Goal: Task Accomplishment & Management: Use online tool/utility

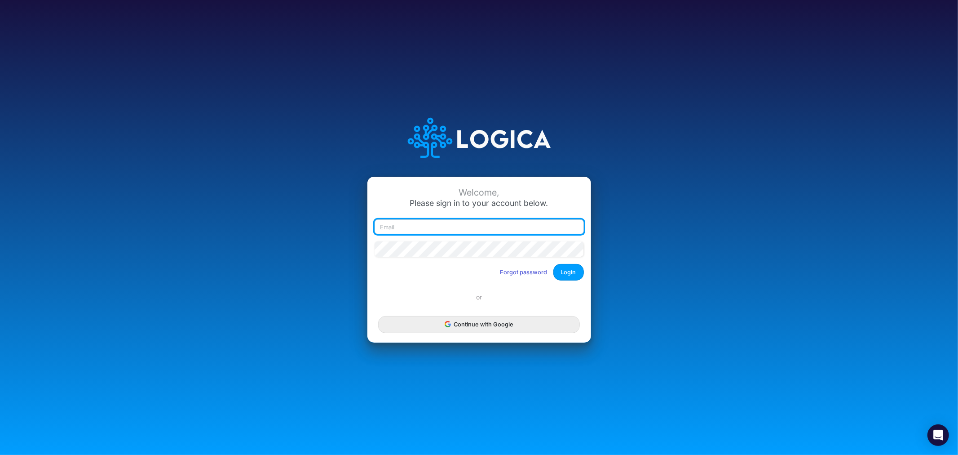
click at [466, 227] on input "email" at bounding box center [479, 226] width 209 height 15
type input "[PERSON_NAME][EMAIL_ADDRESS][PERSON_NAME][DOMAIN_NAME]"
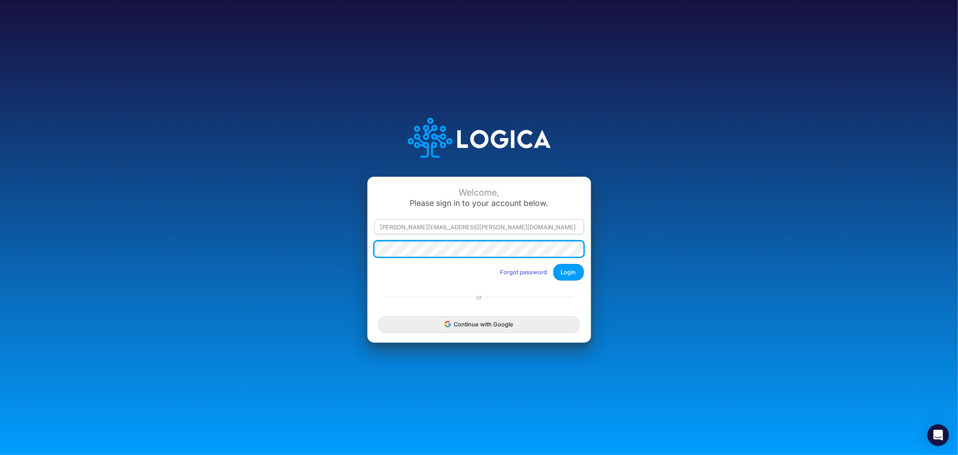
click at [553, 264] on button "Login" at bounding box center [568, 272] width 31 height 17
